Goal: Transaction & Acquisition: Purchase product/service

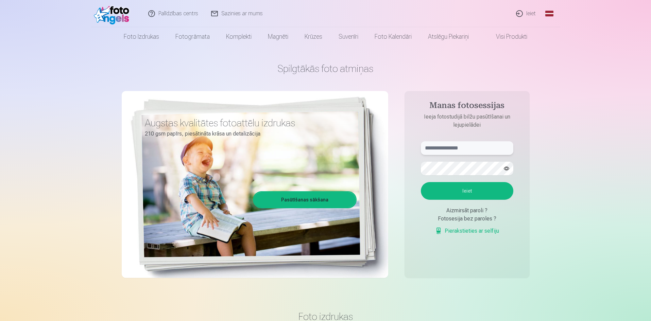
click at [454, 151] on input "text" at bounding box center [467, 148] width 92 height 14
type input "*"
type input "**********"
click at [431, 194] on button "Ieiet" at bounding box center [467, 191] width 92 height 18
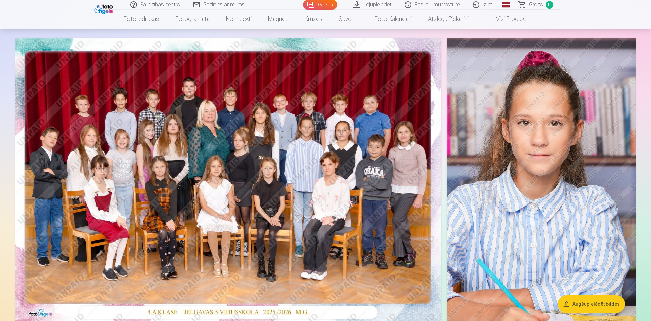
scroll to position [34, 0]
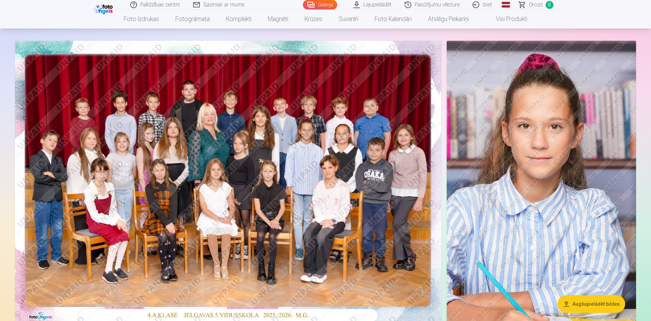
click at [509, 21] on link "Visi produkti" at bounding box center [506, 19] width 58 height 19
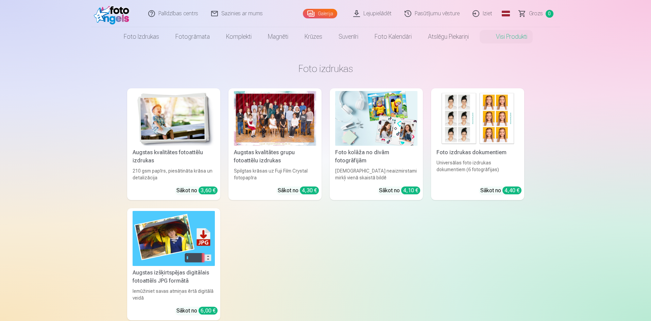
click at [168, 124] on img at bounding box center [174, 118] width 82 height 55
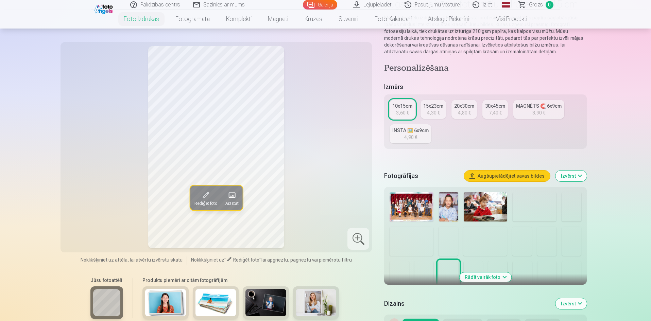
scroll to position [68, 0]
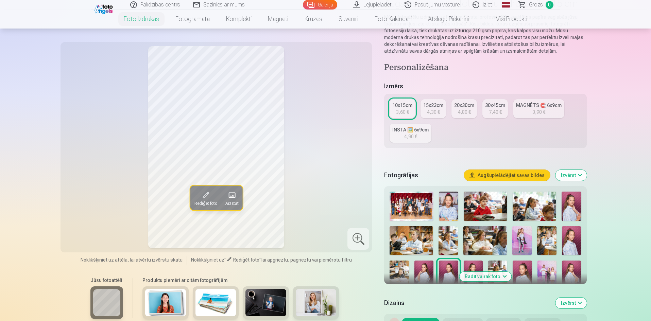
click at [446, 202] on img at bounding box center [448, 206] width 19 height 29
click at [527, 207] on img at bounding box center [533, 206] width 43 height 29
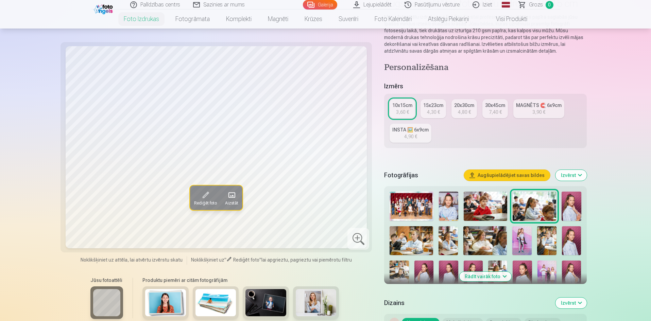
click at [568, 206] on img at bounding box center [570, 206] width 19 height 29
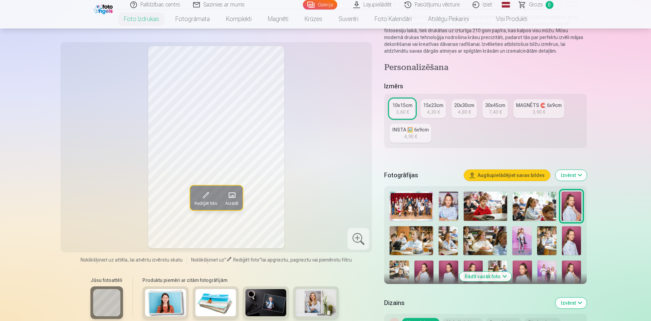
click at [426, 234] on img at bounding box center [410, 240] width 43 height 29
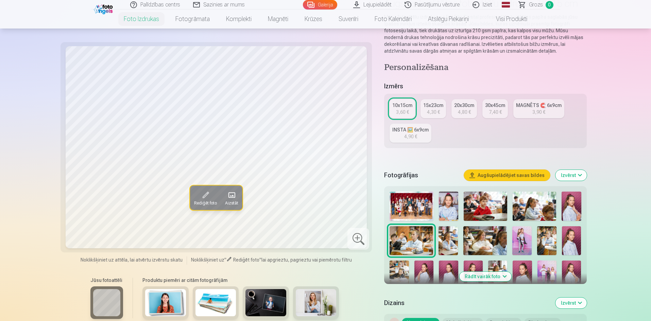
click at [451, 237] on img at bounding box center [447, 240] width 19 height 29
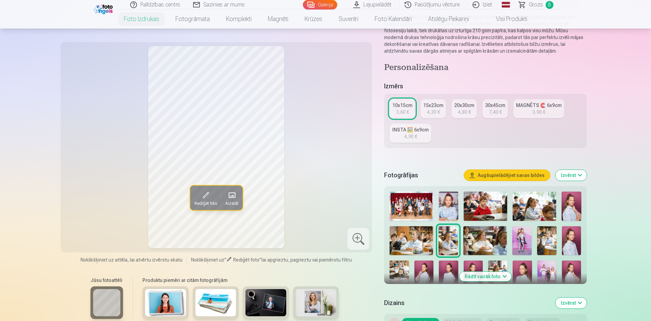
click at [486, 242] on img at bounding box center [484, 240] width 43 height 29
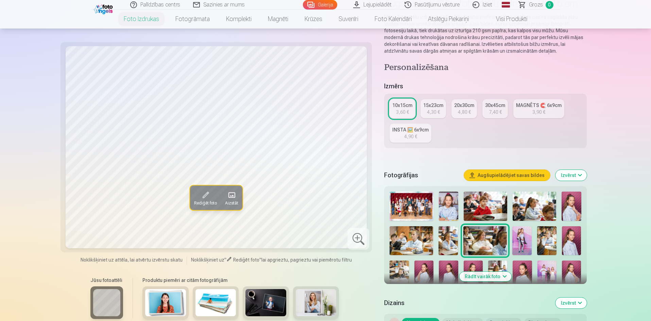
click at [402, 239] on img at bounding box center [410, 240] width 43 height 29
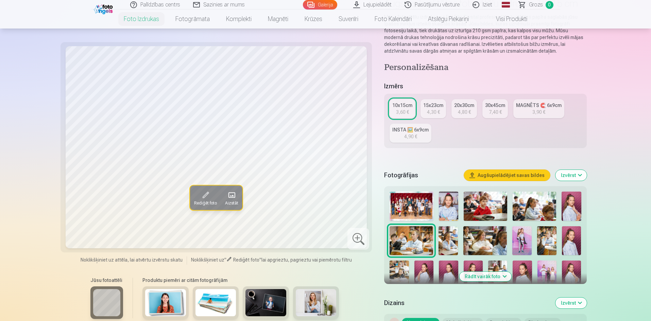
click at [571, 211] on img at bounding box center [570, 206] width 19 height 29
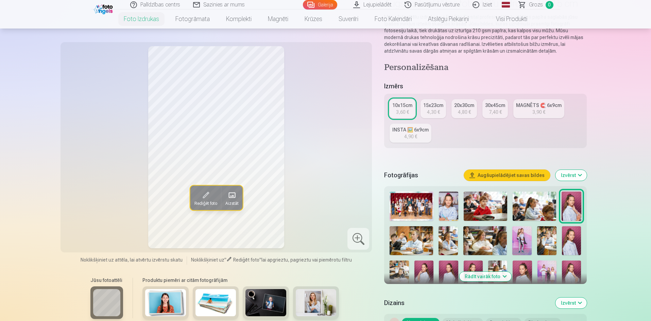
click at [416, 235] on img at bounding box center [410, 240] width 43 height 29
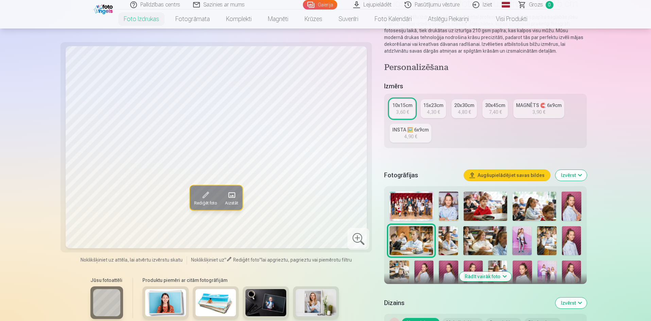
click at [518, 237] on img at bounding box center [521, 240] width 19 height 29
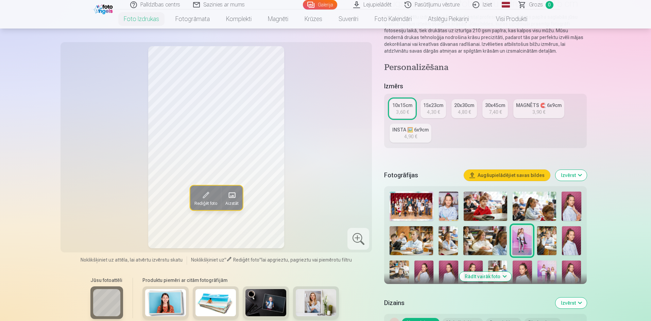
click at [546, 240] on img at bounding box center [546, 240] width 19 height 29
click at [523, 243] on img at bounding box center [521, 240] width 19 height 29
click at [571, 246] on img at bounding box center [571, 240] width 19 height 29
click at [399, 271] on img at bounding box center [398, 275] width 19 height 29
click at [425, 269] on img at bounding box center [423, 275] width 19 height 29
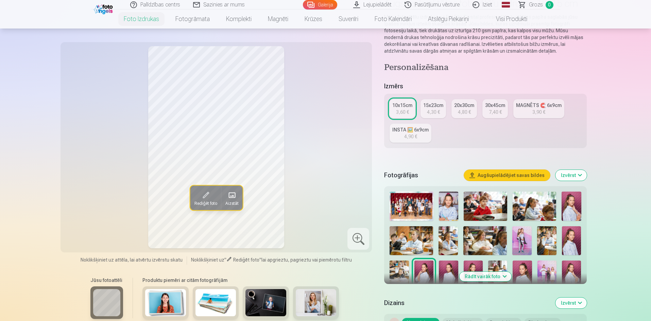
click at [449, 271] on img at bounding box center [448, 275] width 19 height 29
click at [473, 267] on img at bounding box center [473, 275] width 19 height 29
click at [497, 268] on img at bounding box center [497, 275] width 19 height 29
click at [525, 269] on img at bounding box center [521, 275] width 19 height 29
click at [546, 273] on img at bounding box center [546, 275] width 19 height 29
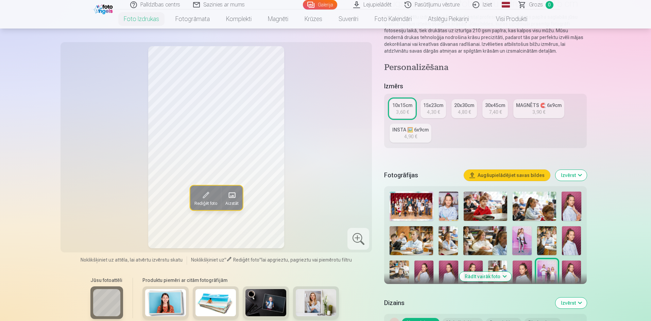
click at [567, 271] on img at bounding box center [571, 275] width 19 height 29
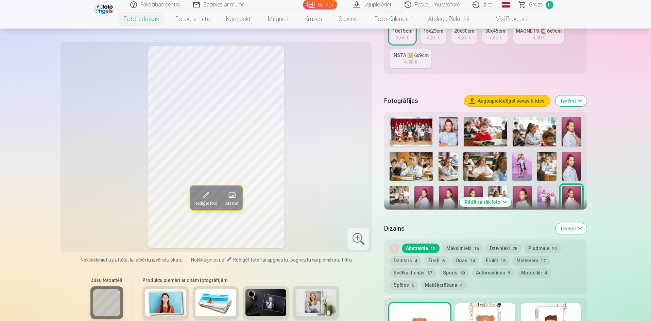
scroll to position [136, 0]
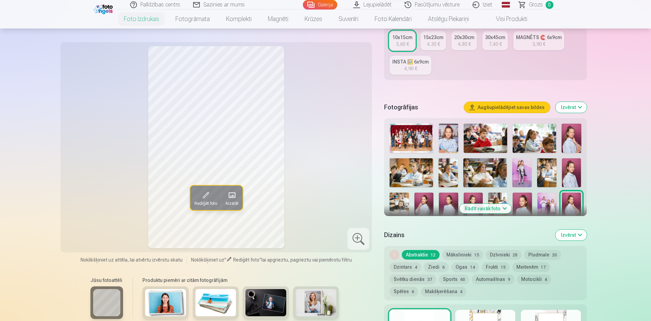
click at [424, 173] on img at bounding box center [410, 172] width 43 height 29
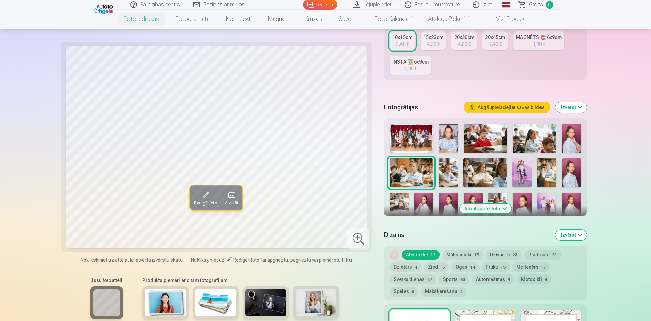
scroll to position [102, 0]
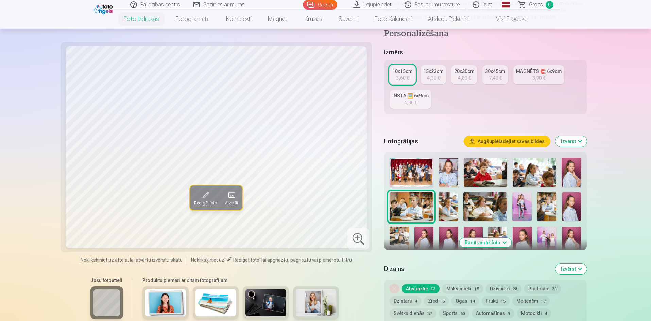
click at [573, 171] on img at bounding box center [570, 172] width 19 height 29
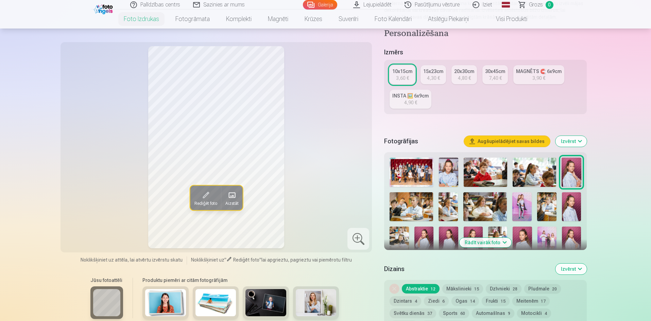
click at [574, 239] on img at bounding box center [571, 241] width 19 height 29
click at [564, 172] on img at bounding box center [570, 172] width 19 height 29
click at [433, 75] on div "4,30 €" at bounding box center [433, 78] width 13 height 7
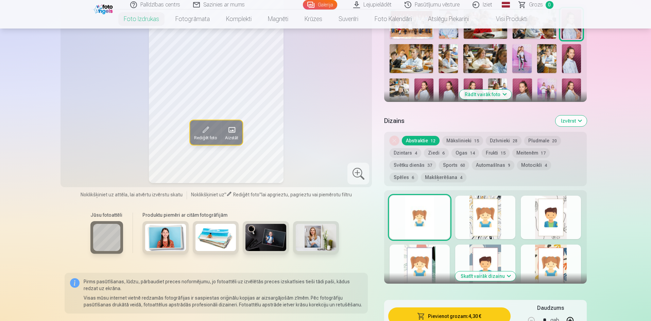
scroll to position [238, 0]
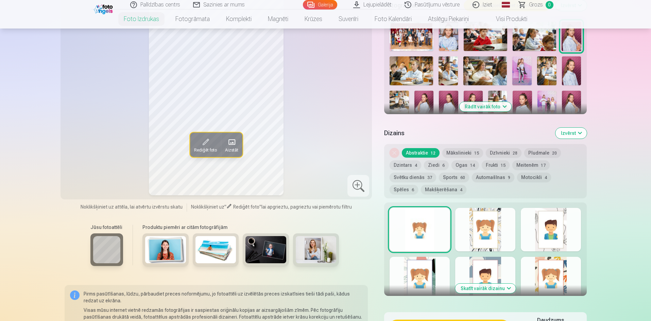
click at [483, 234] on div at bounding box center [485, 229] width 60 height 43
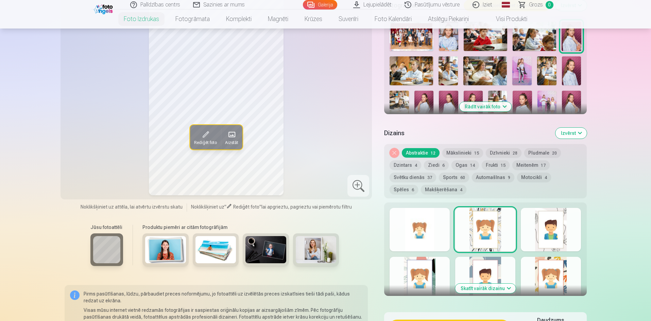
click at [436, 237] on div at bounding box center [419, 229] width 60 height 43
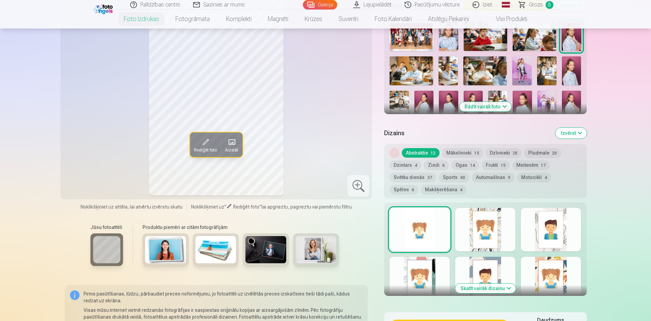
click at [544, 234] on div at bounding box center [551, 229] width 60 height 43
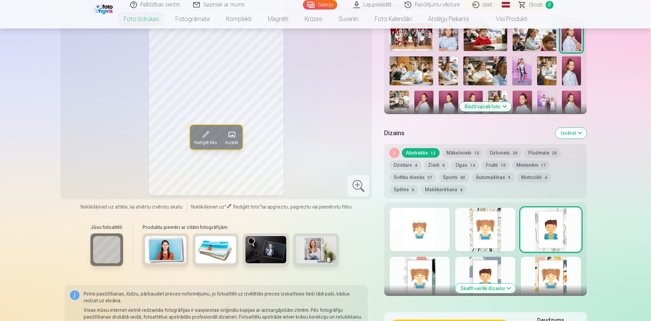
click at [422, 279] on div at bounding box center [419, 278] width 60 height 43
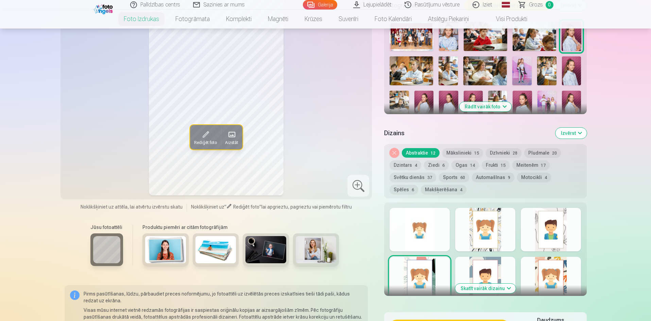
click at [483, 270] on div at bounding box center [485, 278] width 60 height 43
click at [494, 291] on button "Skatīt vairāk dizainu" at bounding box center [485, 289] width 60 height 10
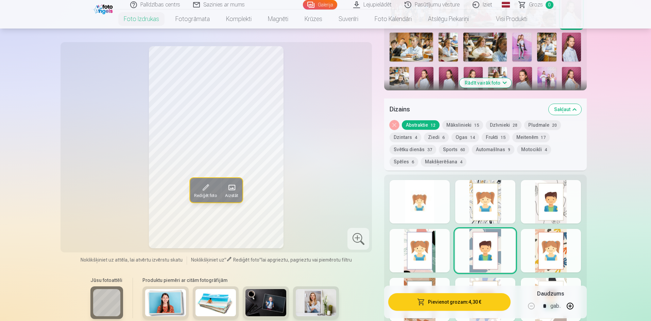
scroll to position [374, 0]
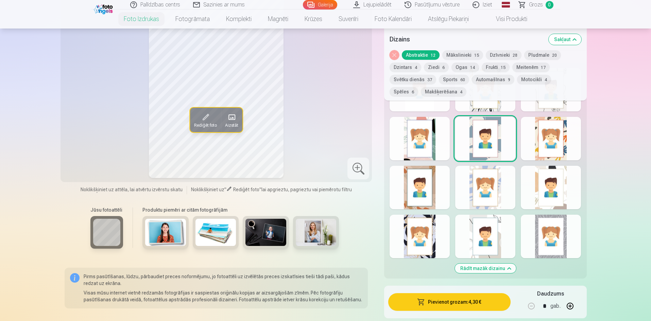
click at [548, 237] on div at bounding box center [551, 236] width 60 height 43
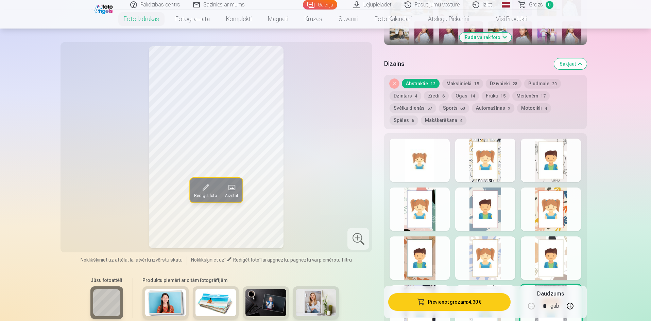
scroll to position [306, 0]
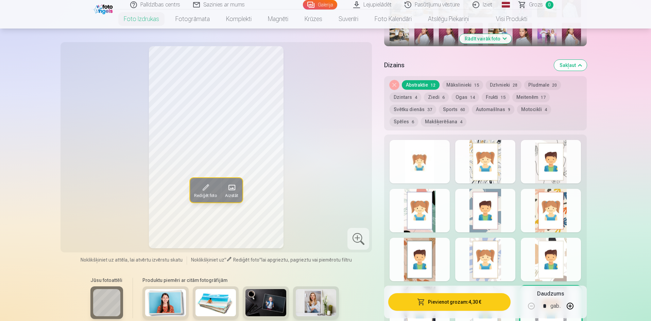
click at [402, 162] on div at bounding box center [419, 161] width 60 height 43
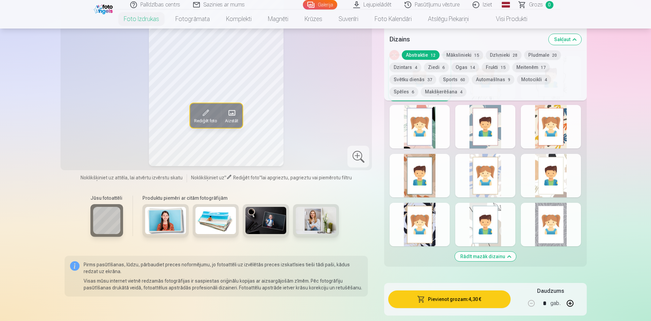
scroll to position [374, 0]
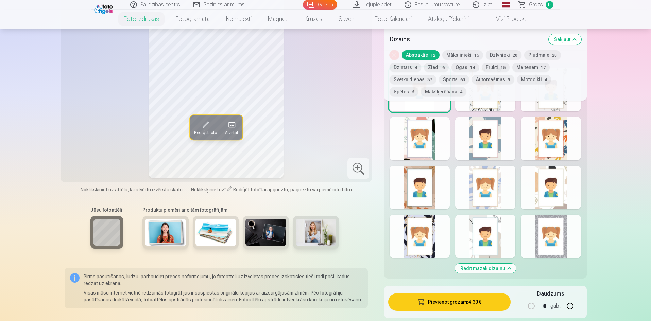
click at [414, 227] on div at bounding box center [419, 236] width 60 height 43
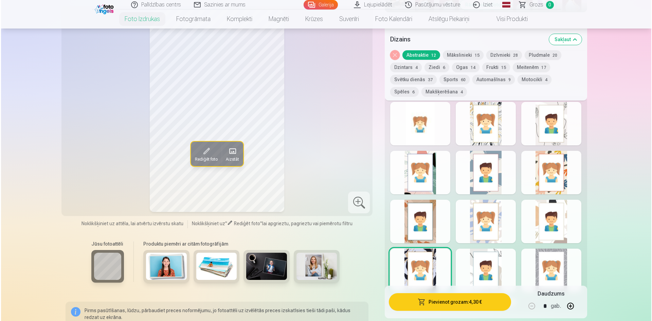
scroll to position [306, 0]
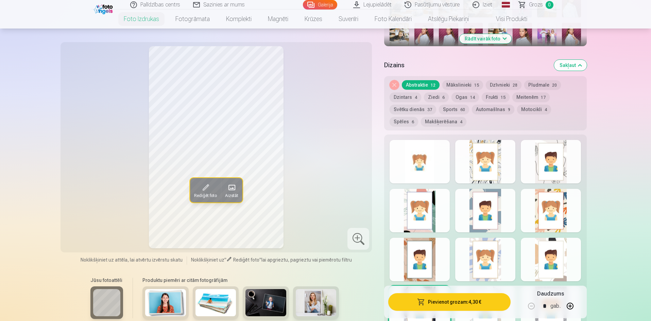
click at [416, 156] on div at bounding box center [419, 161] width 60 height 43
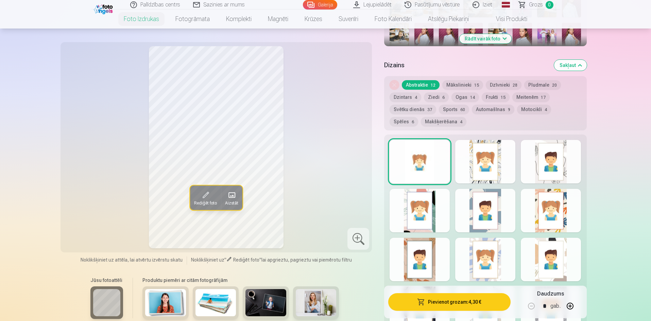
click at [494, 251] on div at bounding box center [485, 259] width 60 height 43
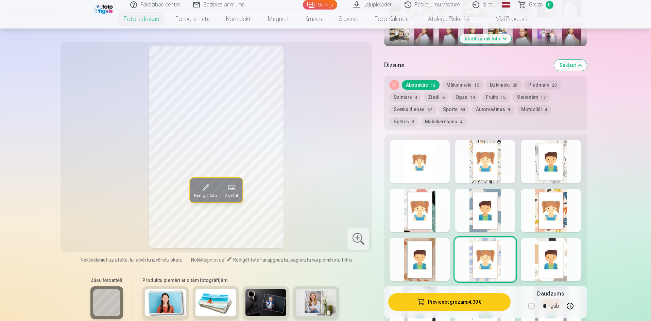
click at [468, 303] on button "Pievienot grozam : 4,30 €" at bounding box center [449, 302] width 122 height 18
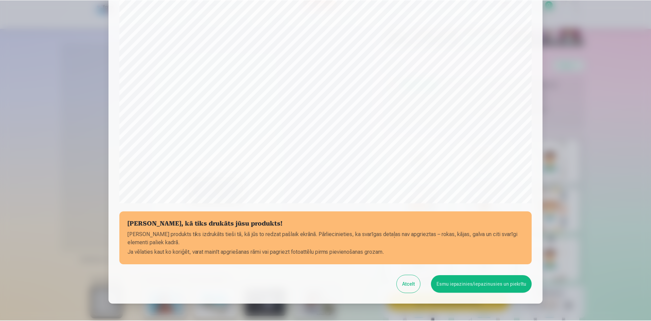
scroll to position [168, 0]
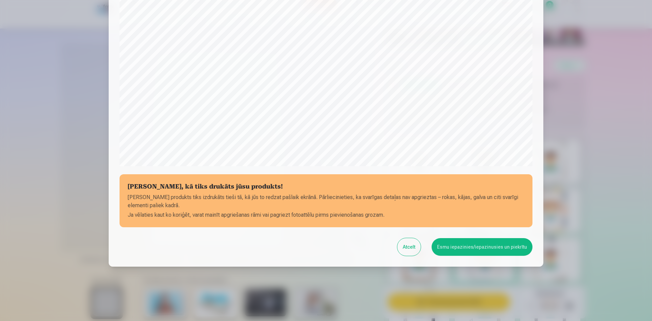
click at [492, 247] on button "Esmu iepazinies/iepazinusies un piekrītu" at bounding box center [482, 247] width 101 height 18
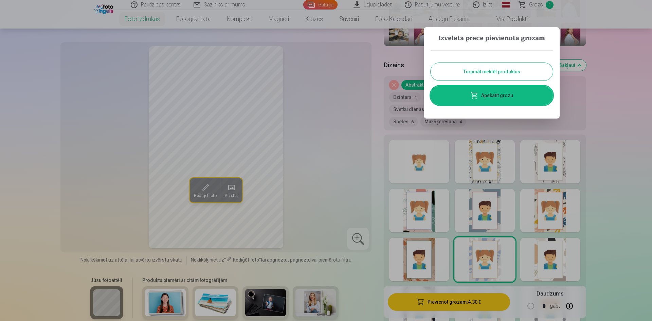
click at [509, 74] on button "Turpināt meklēt produktus" at bounding box center [492, 72] width 122 height 18
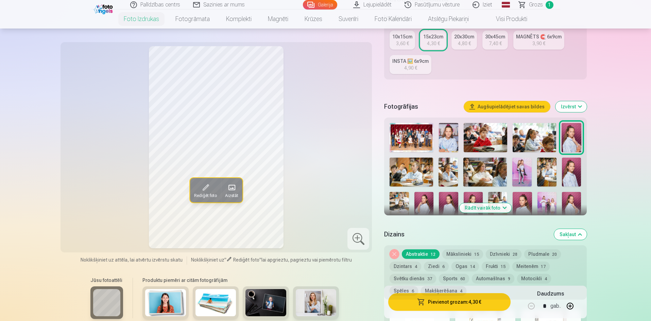
scroll to position [136, 0]
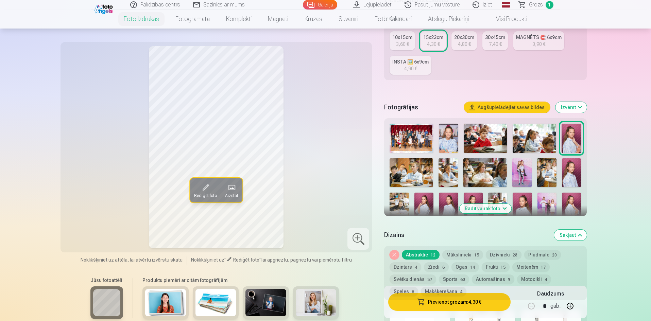
click at [547, 207] on img at bounding box center [546, 207] width 19 height 29
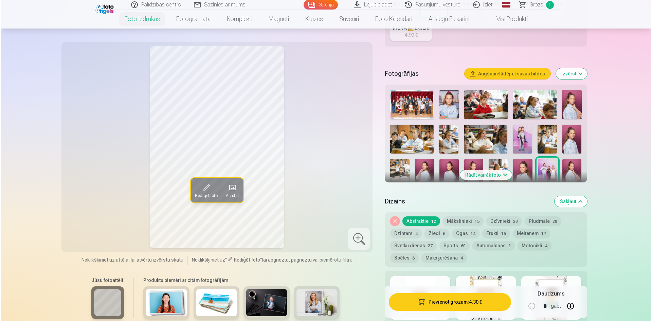
scroll to position [170, 0]
click at [453, 300] on button "Pievienot grozam : 4,30 €" at bounding box center [449, 302] width 122 height 18
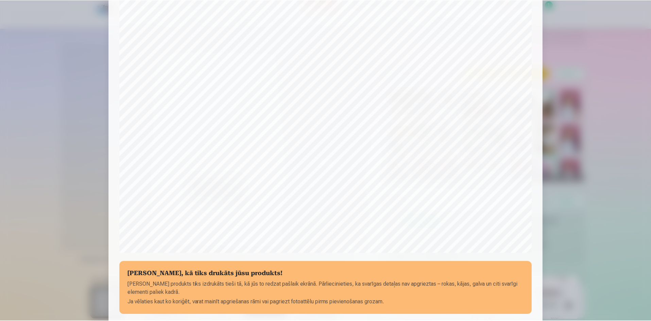
scroll to position [102, 0]
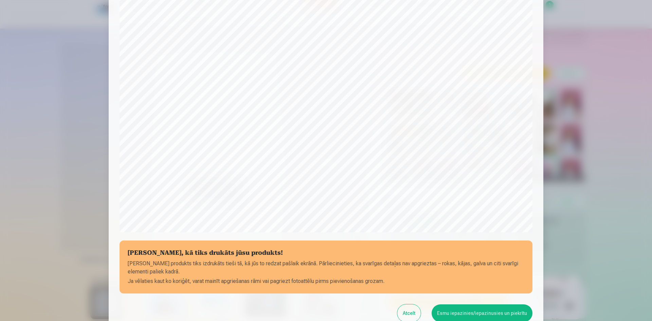
click at [472, 315] on button "Esmu iepazinies/iepazinusies un piekrītu" at bounding box center [482, 313] width 101 height 18
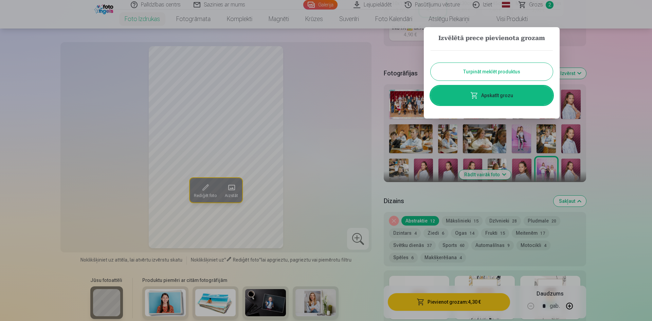
click at [444, 72] on button "Turpināt meklēt produktus" at bounding box center [492, 72] width 122 height 18
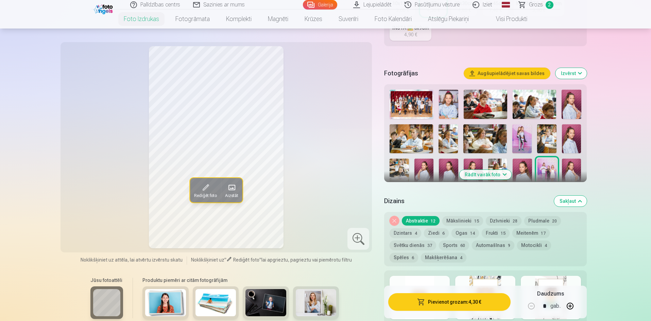
click at [403, 101] on img at bounding box center [410, 104] width 43 height 29
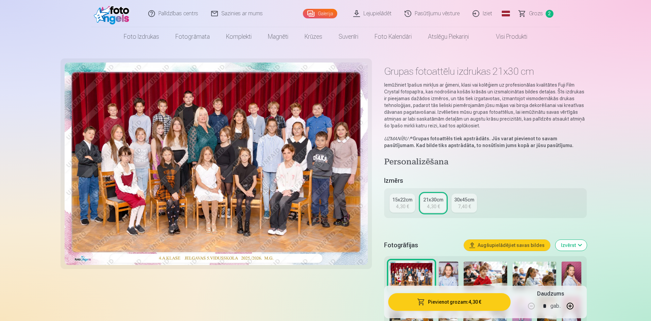
click at [469, 307] on button "Pievienot grozam : 4,30 €" at bounding box center [449, 302] width 122 height 18
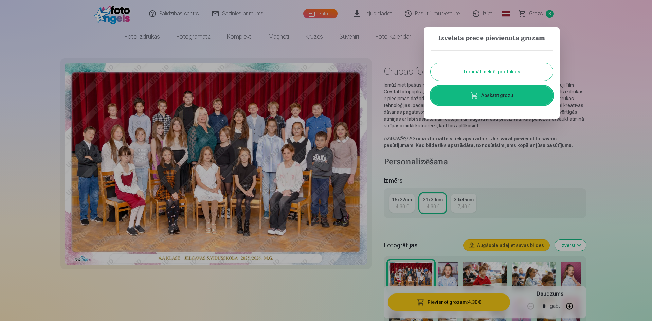
click at [486, 69] on button "Turpināt meklēt produktus" at bounding box center [492, 72] width 122 height 18
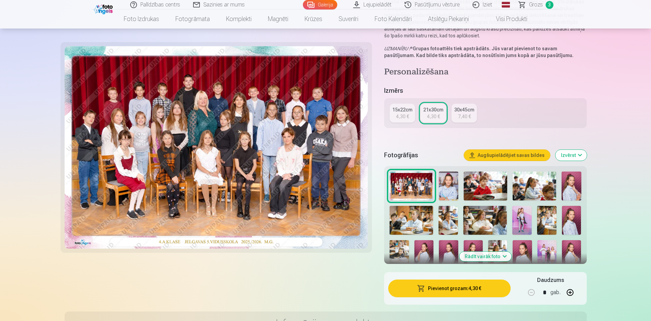
scroll to position [102, 0]
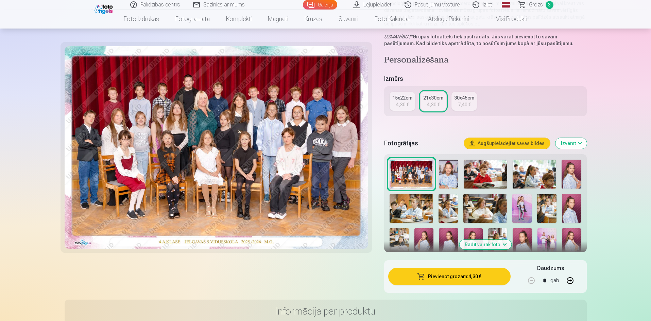
click at [525, 205] on img at bounding box center [521, 208] width 19 height 29
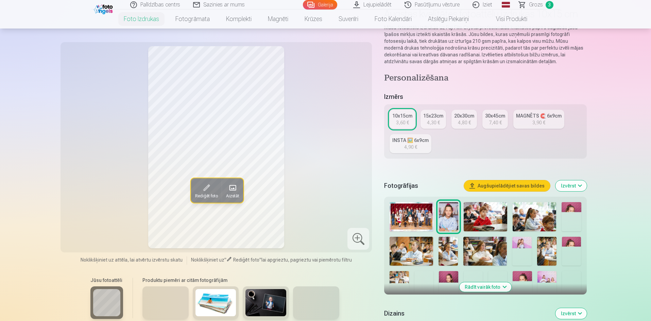
scroll to position [68, 0]
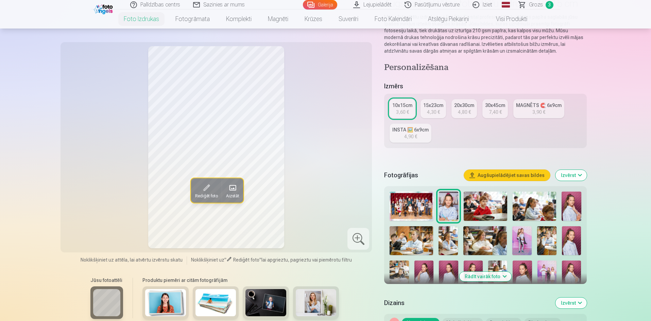
click at [514, 242] on img at bounding box center [521, 240] width 19 height 29
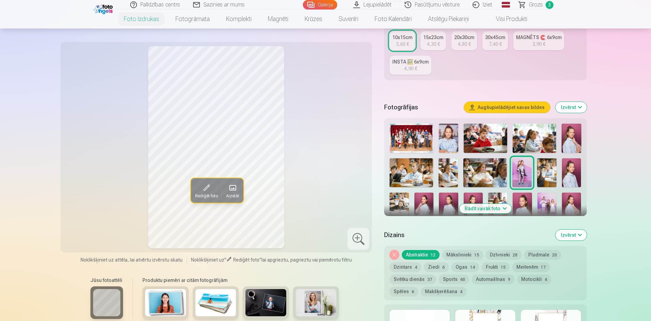
click at [447, 173] on img at bounding box center [447, 172] width 19 height 29
click at [530, 140] on img at bounding box center [533, 138] width 43 height 29
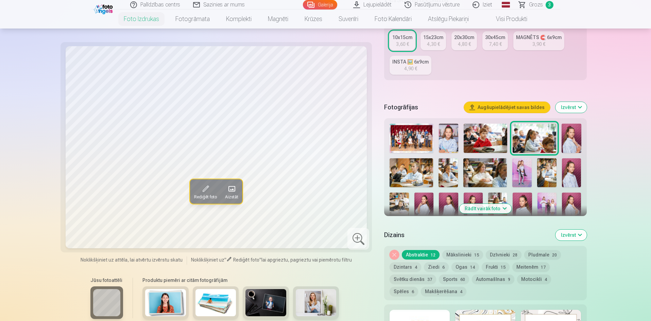
click at [553, 176] on img at bounding box center [546, 172] width 19 height 29
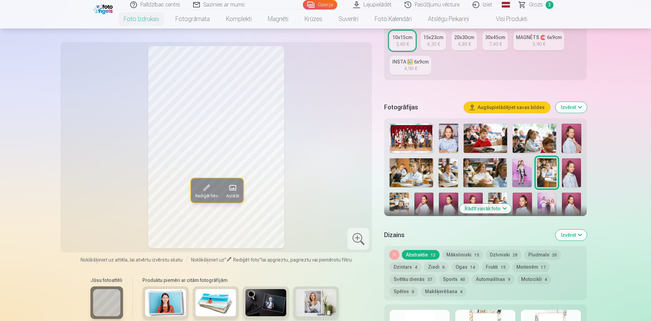
click at [400, 206] on img at bounding box center [398, 207] width 19 height 29
click at [444, 171] on img at bounding box center [447, 172] width 19 height 29
click at [537, 6] on span "Grozs" at bounding box center [536, 5] width 14 height 8
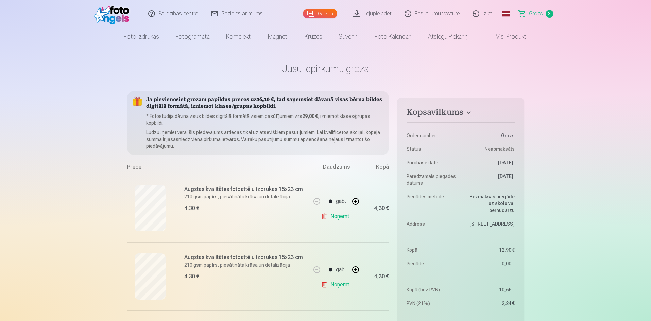
click at [514, 38] on link "Visi produkti" at bounding box center [506, 36] width 58 height 19
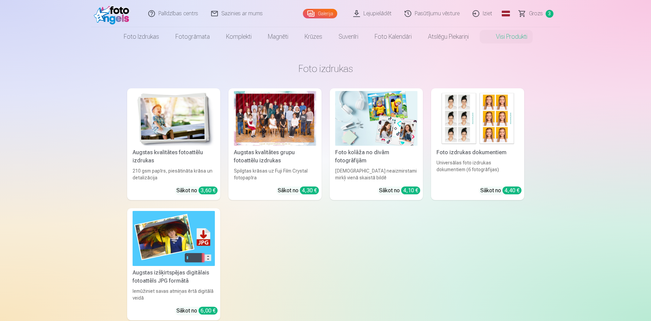
click at [203, 128] on img at bounding box center [174, 118] width 82 height 55
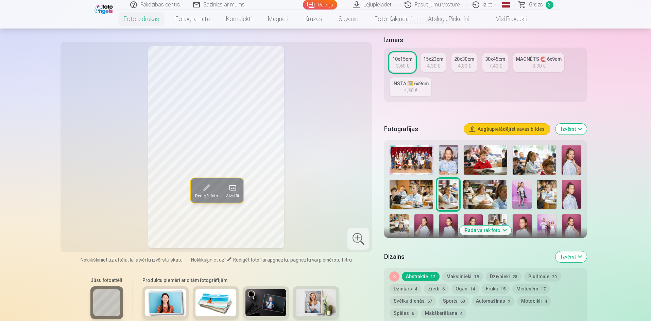
scroll to position [102, 0]
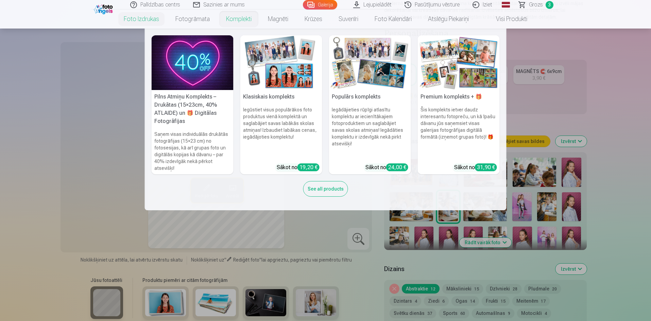
click at [278, 68] on img at bounding box center [281, 62] width 82 height 55
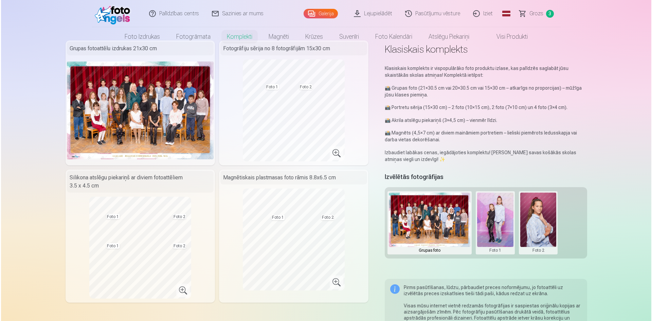
scroll to position [34, 0]
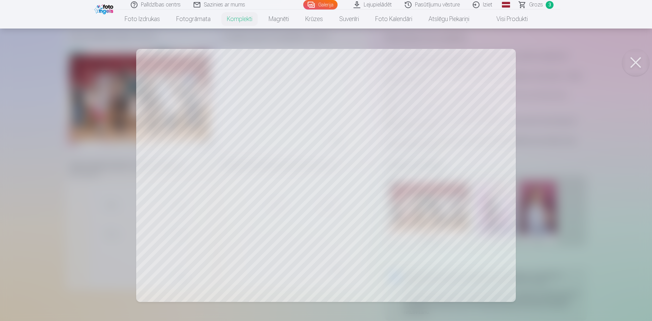
click at [273, 185] on div at bounding box center [326, 160] width 652 height 321
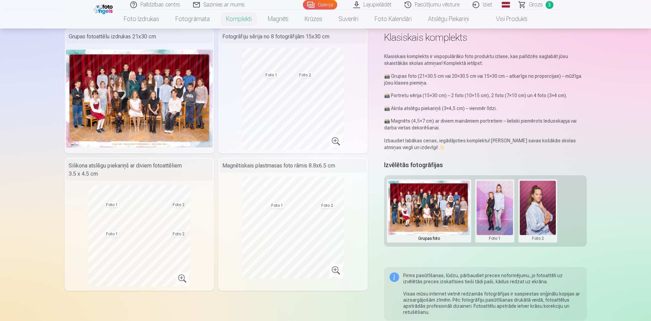
click at [494, 219] on button at bounding box center [494, 211] width 36 height 60
click at [475, 211] on button "Nomainiet foto" at bounding box center [494, 211] width 55 height 19
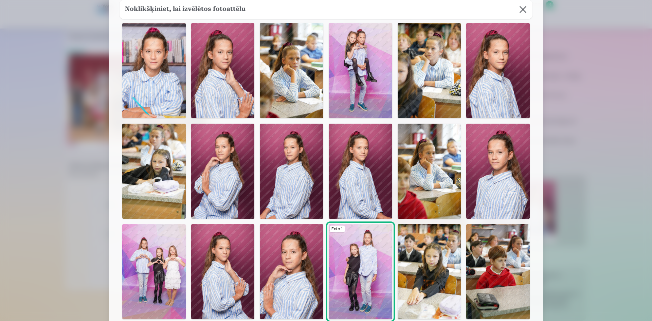
click at [145, 259] on img at bounding box center [154, 271] width 64 height 95
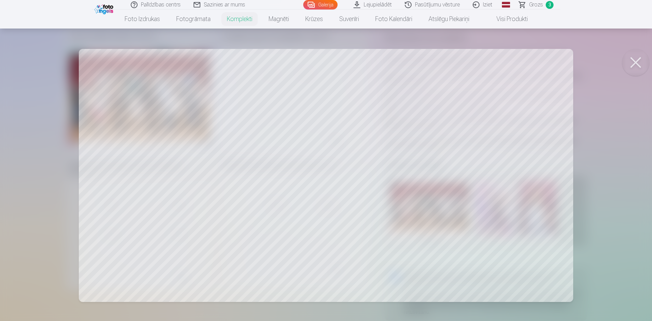
click at [635, 60] on button at bounding box center [636, 62] width 27 height 27
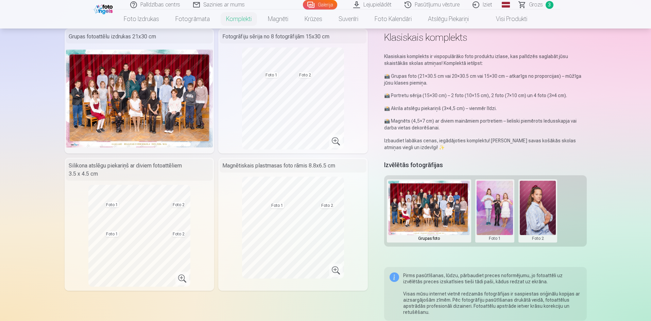
click at [543, 216] on button at bounding box center [538, 211] width 36 height 60
click at [540, 212] on button "Nomainiet foto" at bounding box center [537, 211] width 55 height 19
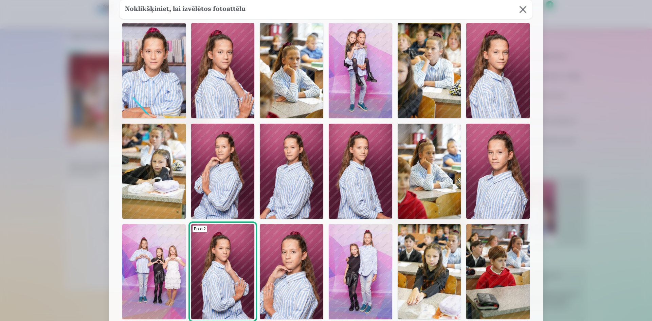
click at [234, 83] on img at bounding box center [223, 70] width 64 height 95
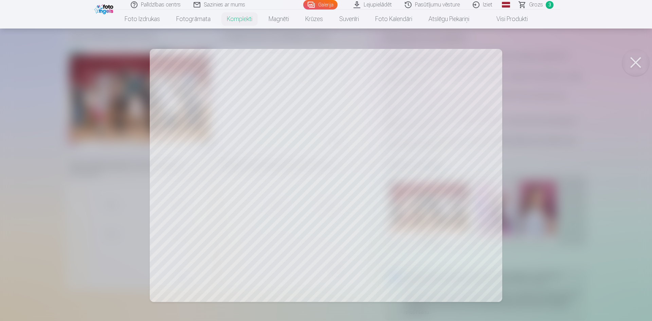
click at [636, 62] on button at bounding box center [636, 62] width 27 height 27
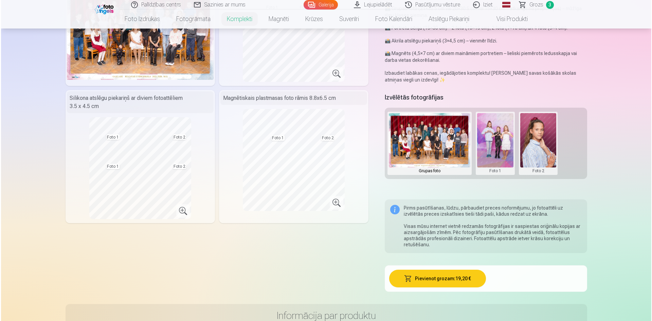
scroll to position [102, 0]
click at [431, 280] on button "Pievienot grozam : 19,20 €" at bounding box center [436, 278] width 97 height 18
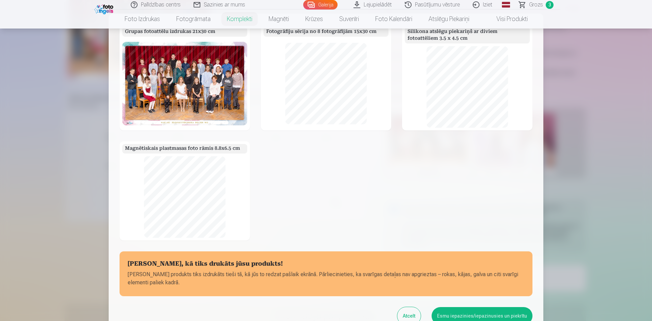
scroll to position [19, 0]
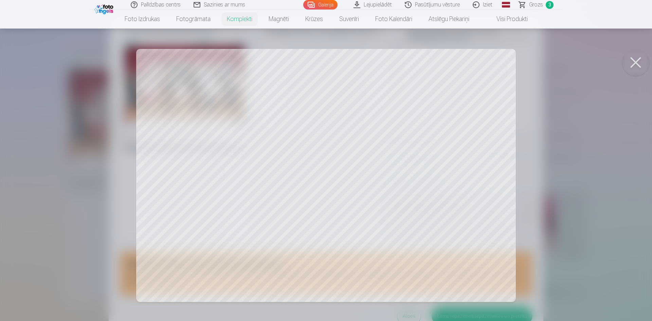
click at [424, 153] on div at bounding box center [326, 160] width 652 height 321
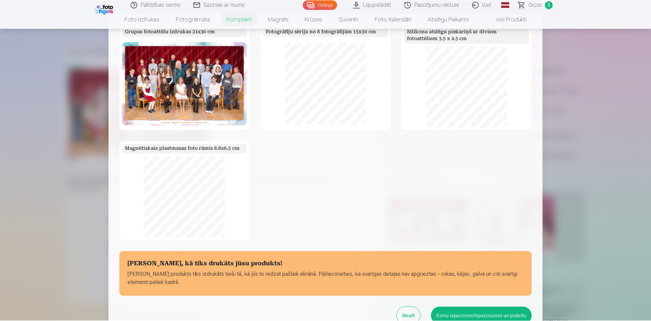
scroll to position [102, 0]
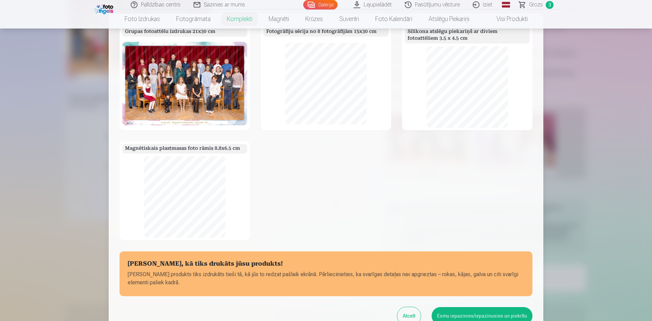
click at [414, 316] on button "Atcelt" at bounding box center [409, 316] width 23 height 18
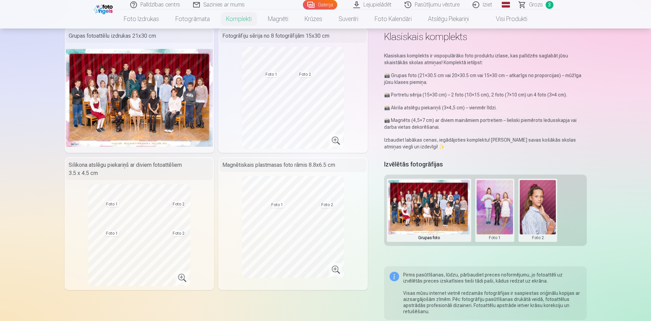
scroll to position [34, 0]
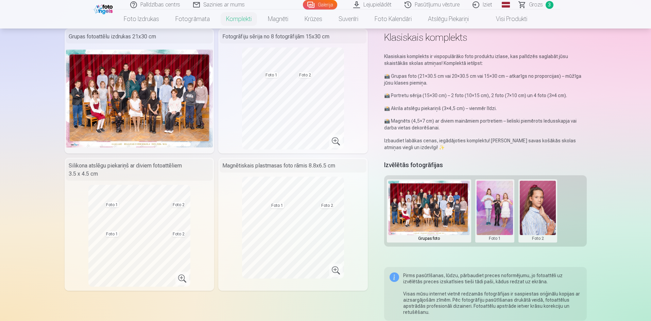
click at [505, 215] on button at bounding box center [494, 211] width 36 height 60
click at [481, 210] on button "Nomainiet foto" at bounding box center [494, 211] width 55 height 19
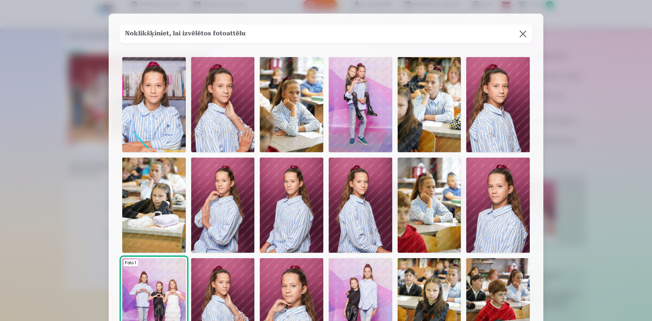
click at [227, 136] on img at bounding box center [223, 104] width 64 height 95
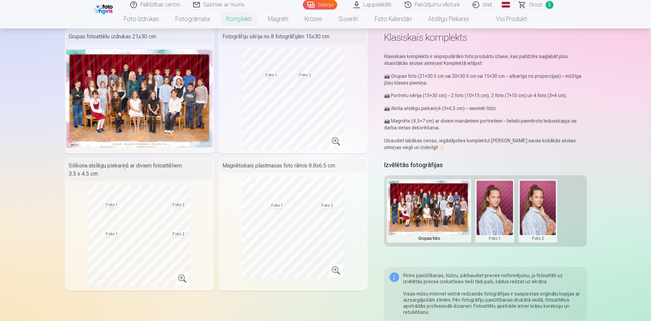
click at [531, 213] on button at bounding box center [538, 211] width 36 height 60
click at [532, 212] on button "Nomainiet foto" at bounding box center [537, 211] width 55 height 19
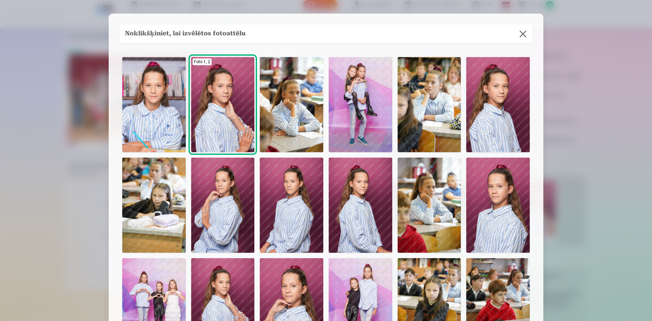
click at [163, 279] on img at bounding box center [154, 305] width 64 height 95
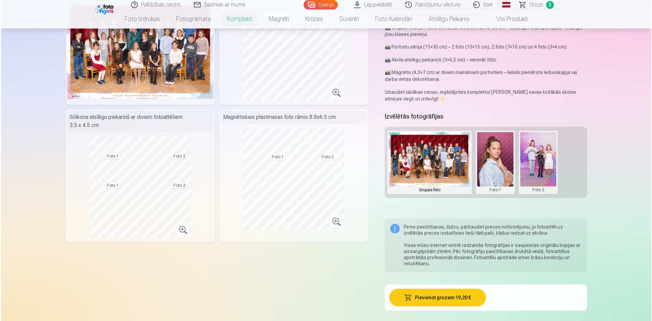
scroll to position [136, 0]
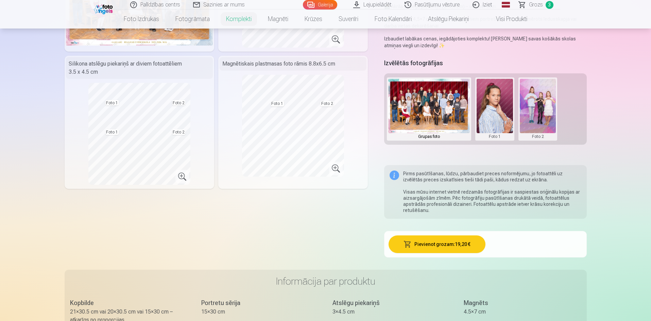
click at [434, 244] on button "Pievienot grozam : 19,20 €" at bounding box center [436, 244] width 97 height 18
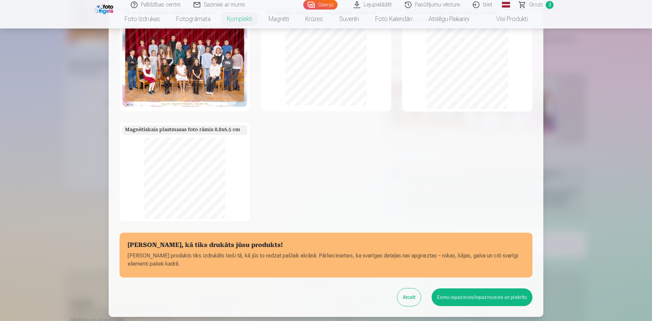
scroll to position [35, 0]
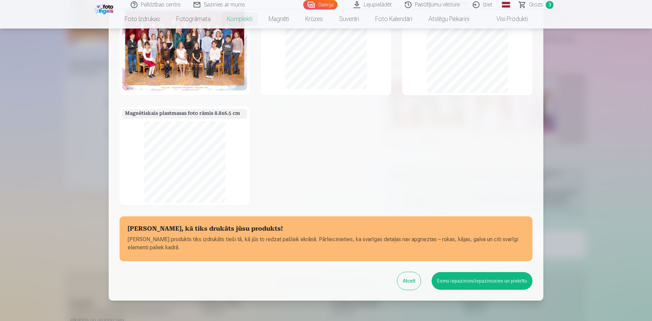
click at [461, 284] on button "Esmu iepazinies/iepazinusies un piekrītu" at bounding box center [482, 281] width 101 height 18
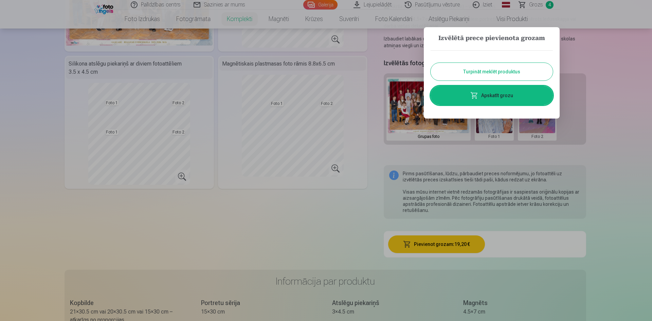
click at [483, 99] on link "Apskatīt grozu" at bounding box center [492, 95] width 122 height 19
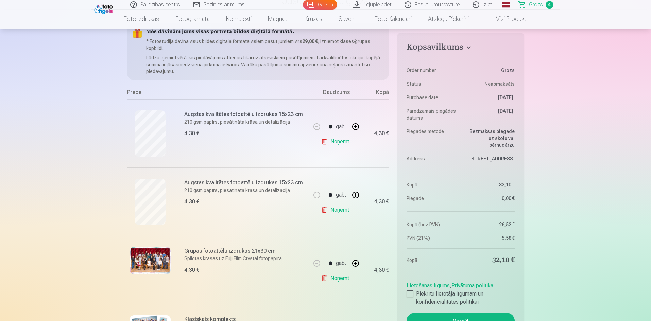
scroll to position [136, 0]
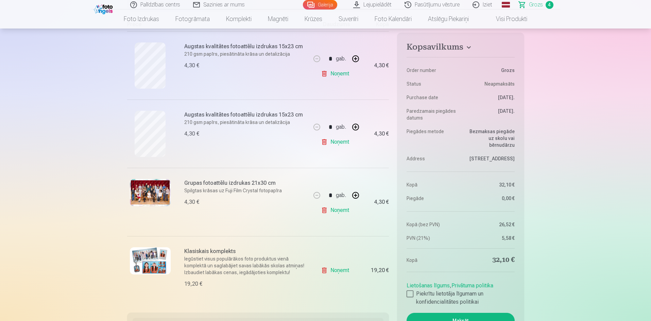
click at [323, 209] on link "Noņemt" at bounding box center [336, 211] width 31 height 14
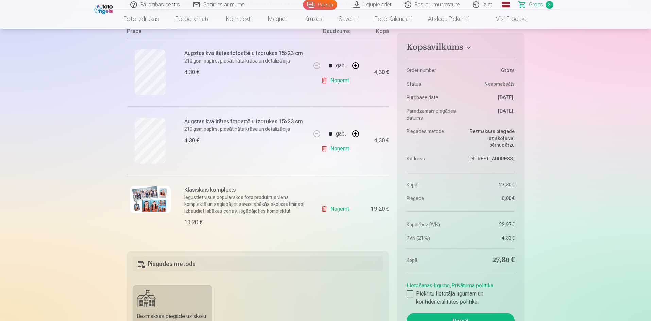
click at [324, 147] on link "Noņemt" at bounding box center [336, 149] width 31 height 14
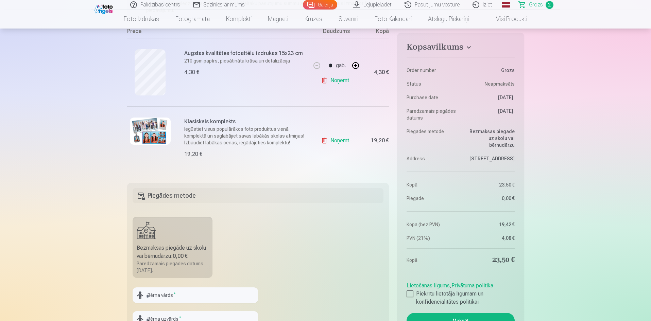
click at [322, 81] on link "Noņemt" at bounding box center [336, 81] width 31 height 14
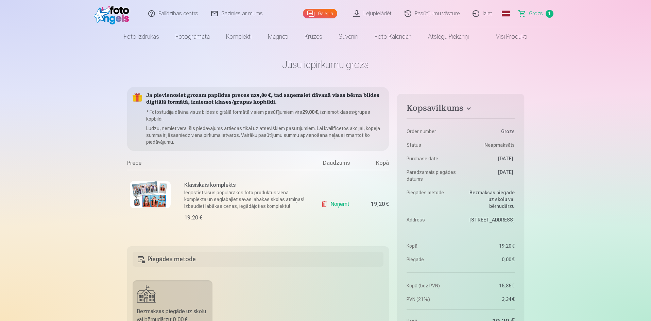
scroll to position [0, 0]
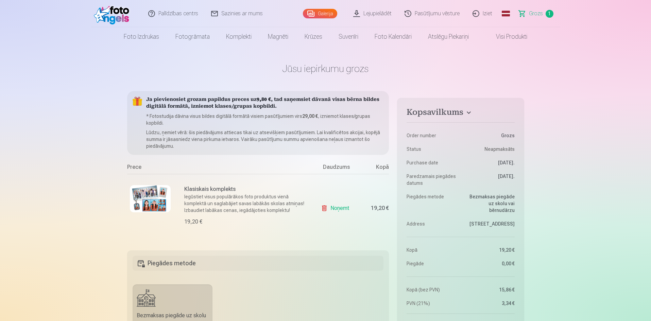
click at [189, 189] on h6 "Klasiskais komplekts" at bounding box center [245, 189] width 123 height 8
click at [142, 195] on img at bounding box center [150, 198] width 41 height 27
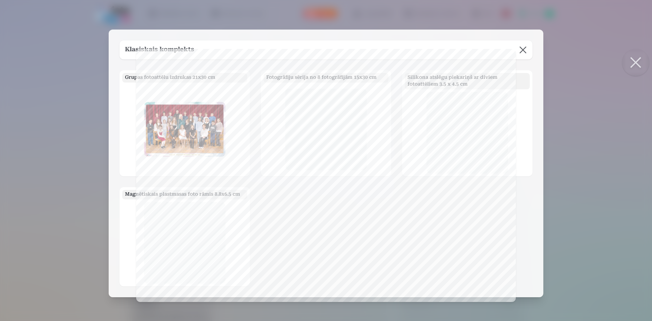
click at [525, 53] on button at bounding box center [523, 49] width 19 height 19
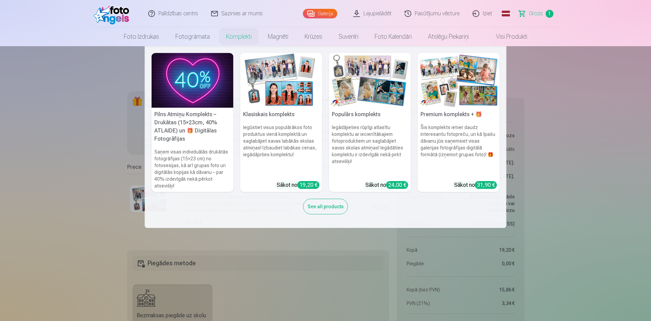
click at [233, 39] on link "Komplekti" at bounding box center [239, 36] width 42 height 19
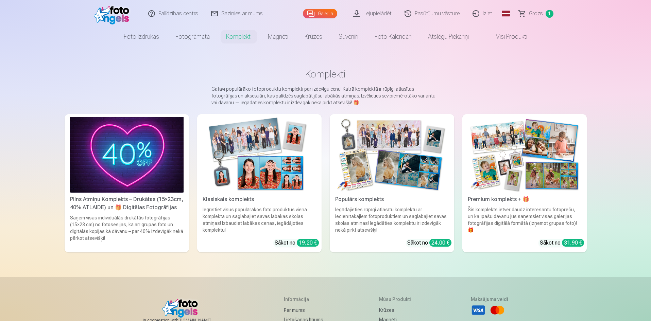
click at [265, 194] on link "Klasiskais komplekts Iegūstiet visus populārākos foto produktus vienā komplektā…" at bounding box center [259, 183] width 124 height 138
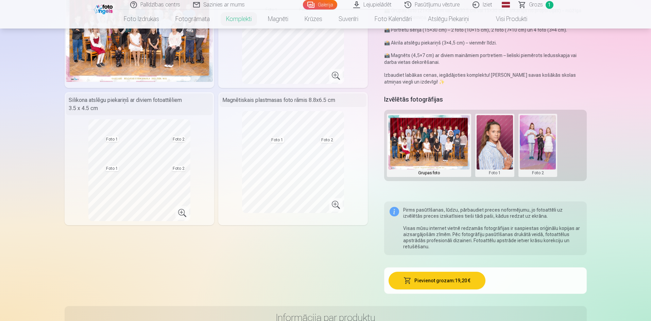
scroll to position [102, 0]
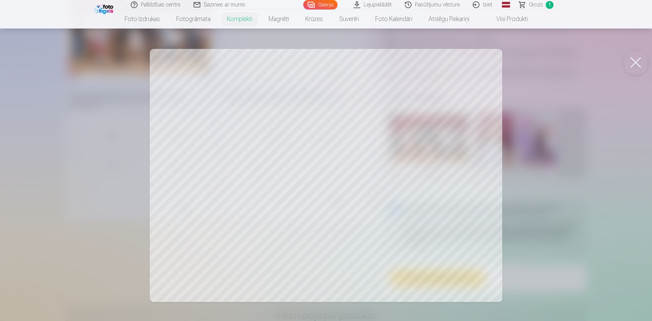
click at [641, 61] on button at bounding box center [636, 62] width 27 height 27
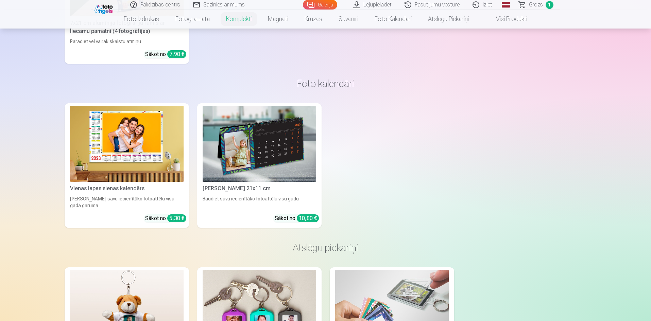
scroll to position [2374, 0]
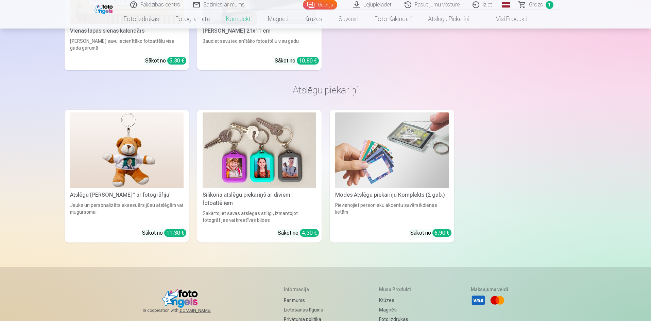
click at [281, 171] on img at bounding box center [260, 150] width 114 height 76
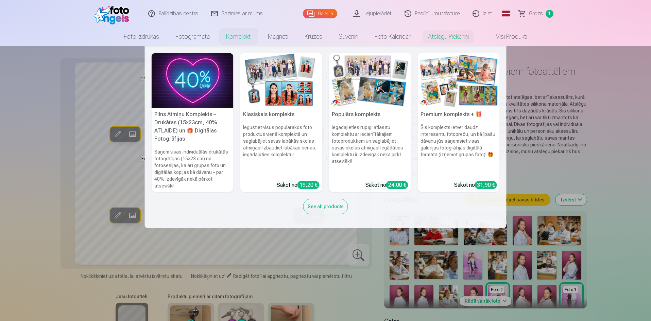
click at [238, 35] on link "Komplekti" at bounding box center [239, 36] width 42 height 19
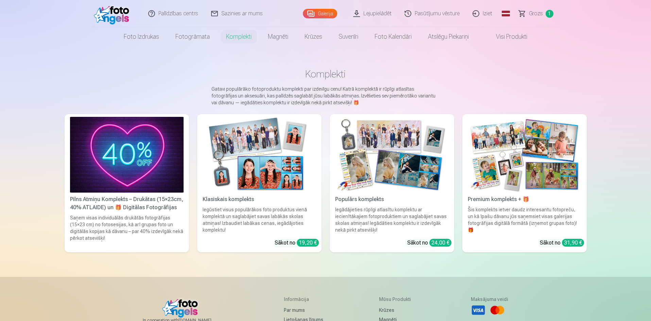
click at [280, 171] on img at bounding box center [260, 155] width 114 height 76
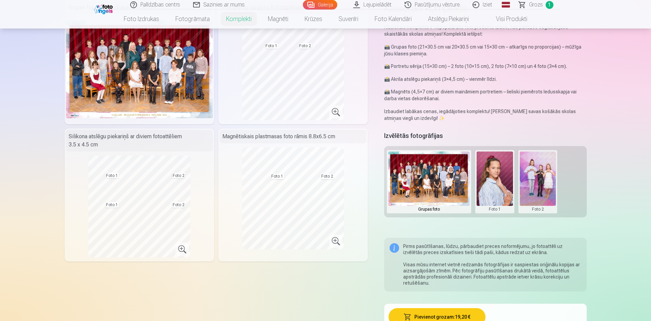
scroll to position [68, 0]
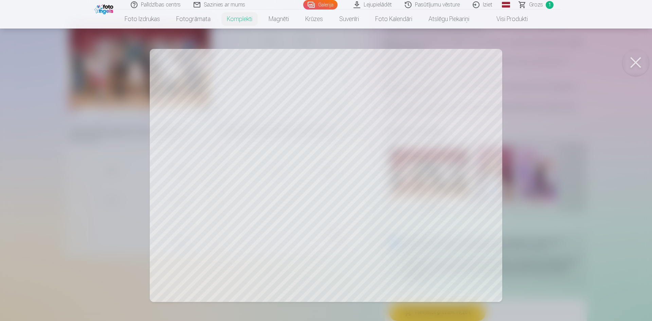
click at [193, 180] on div at bounding box center [326, 160] width 652 height 321
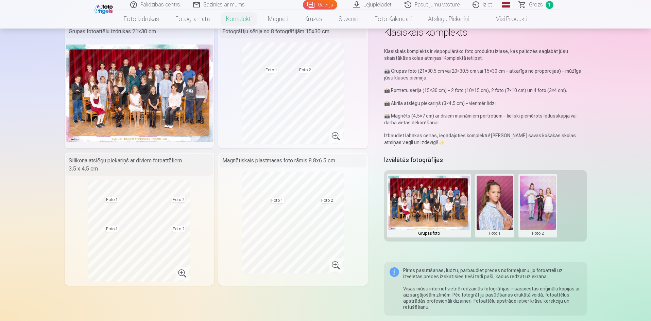
scroll to position [0, 0]
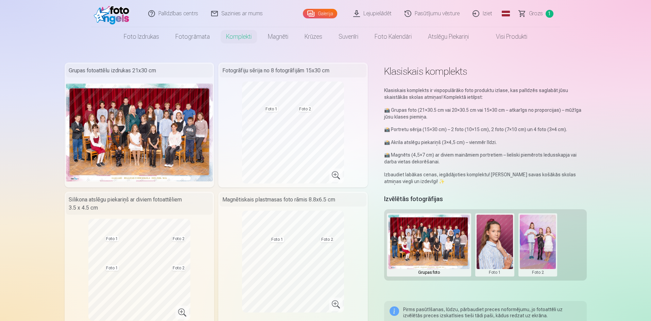
click at [182, 13] on link "Palīdzības centrs" at bounding box center [173, 13] width 63 height 27
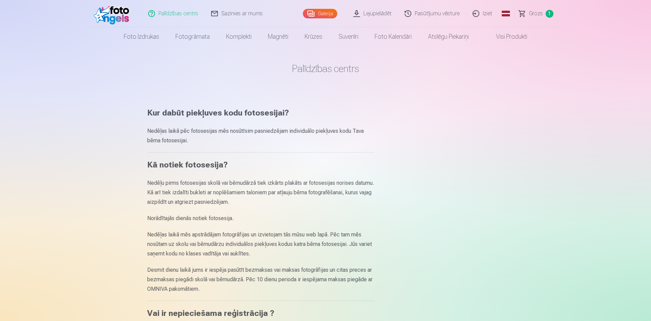
click at [424, 14] on link "Pasūtījumu vēsture" at bounding box center [432, 13] width 68 height 27
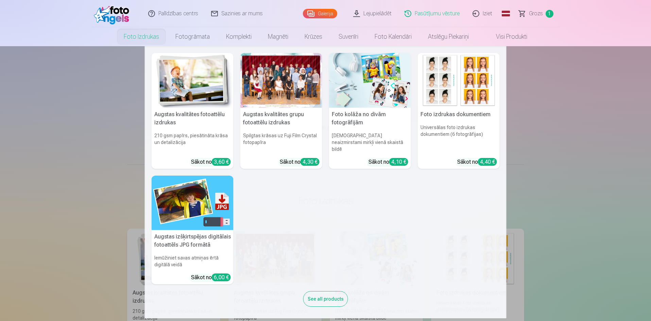
click at [139, 39] on link "Foto izdrukas" at bounding box center [142, 36] width 52 height 19
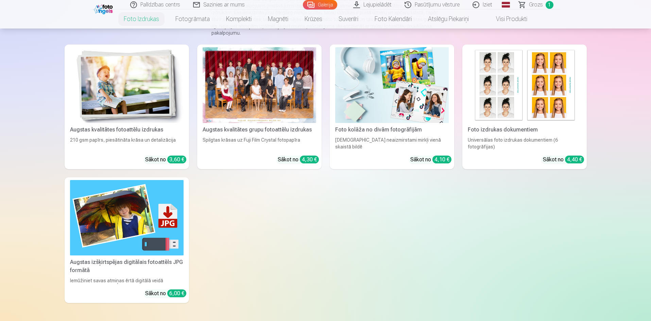
scroll to position [102, 0]
